Goal: Transaction & Acquisition: Purchase product/service

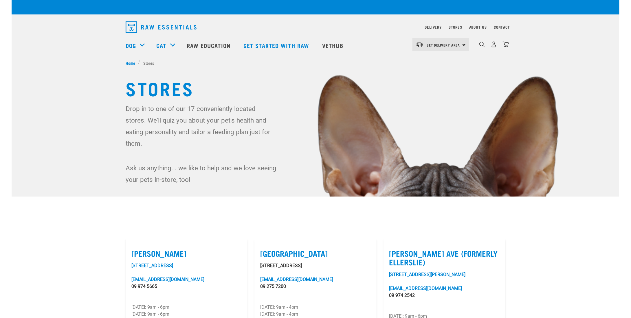
click at [95, 122] on img at bounding box center [315, 182] width 607 height 364
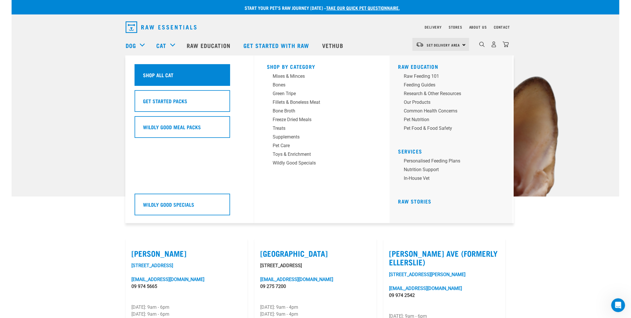
click at [169, 79] on div "Shop All Cat" at bounding box center [182, 75] width 95 height 22
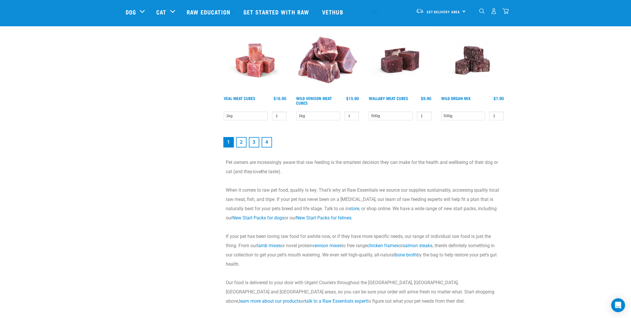
scroll to position [810, 0]
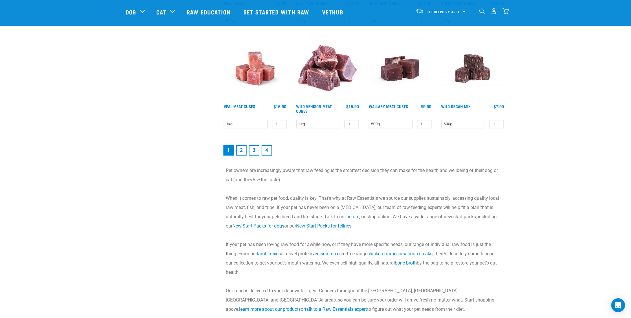
click at [238, 151] on link "2" at bounding box center [241, 150] width 10 height 10
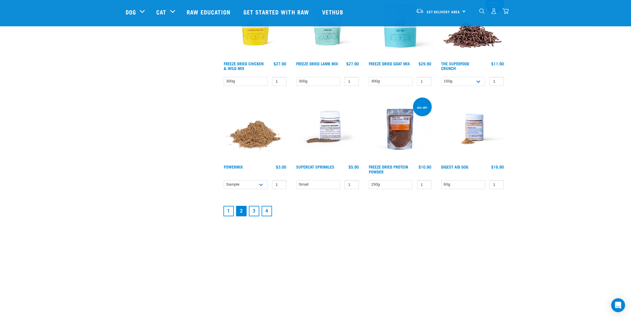
scroll to position [723, 0]
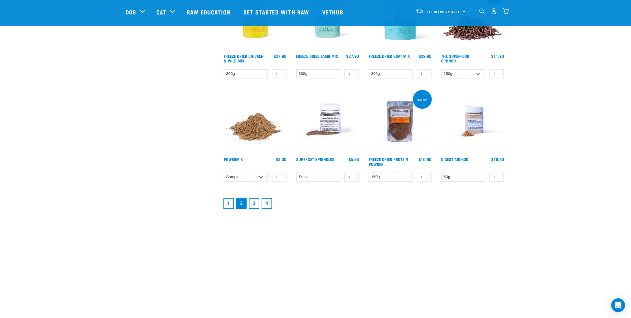
click at [256, 203] on link "3" at bounding box center [254, 203] width 10 height 10
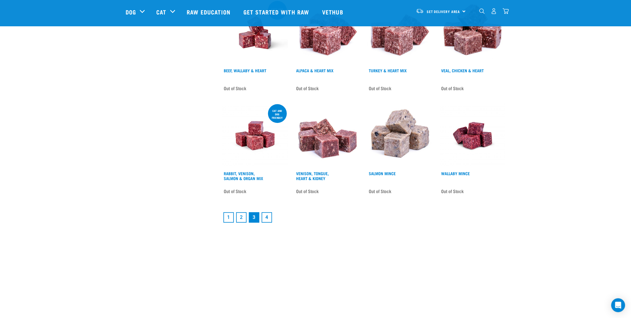
scroll to position [752, 0]
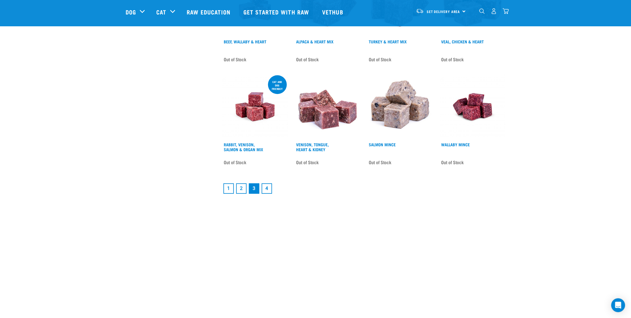
click at [271, 183] on link "4" at bounding box center [267, 188] width 10 height 10
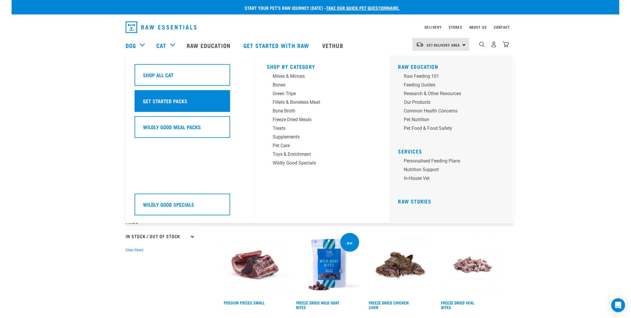
click at [171, 103] on h5 "Get Started Packs" at bounding box center [165, 101] width 44 height 8
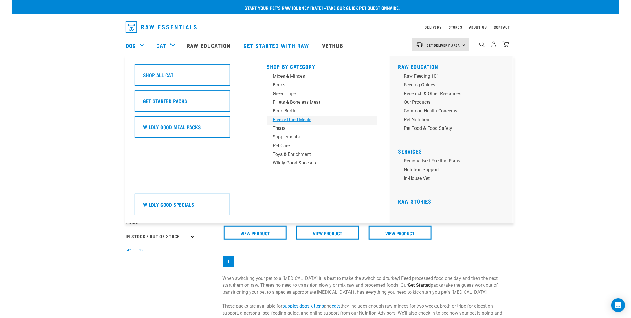
click at [286, 119] on div "Freeze Dried Meals" at bounding box center [318, 119] width 90 height 7
